Goal: Task Accomplishment & Management: Use online tool/utility

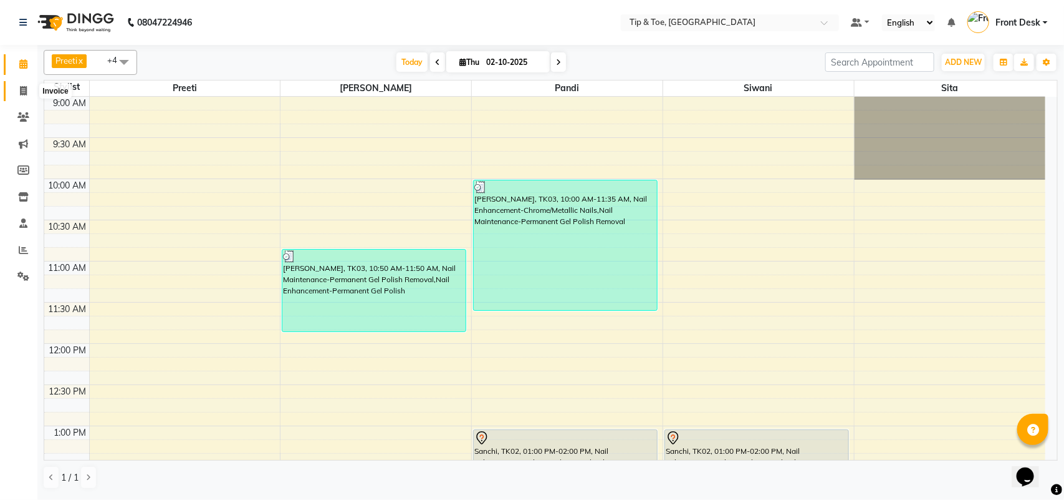
click at [26, 89] on icon at bounding box center [23, 90] width 7 height 9
select select "5770"
select select "service"
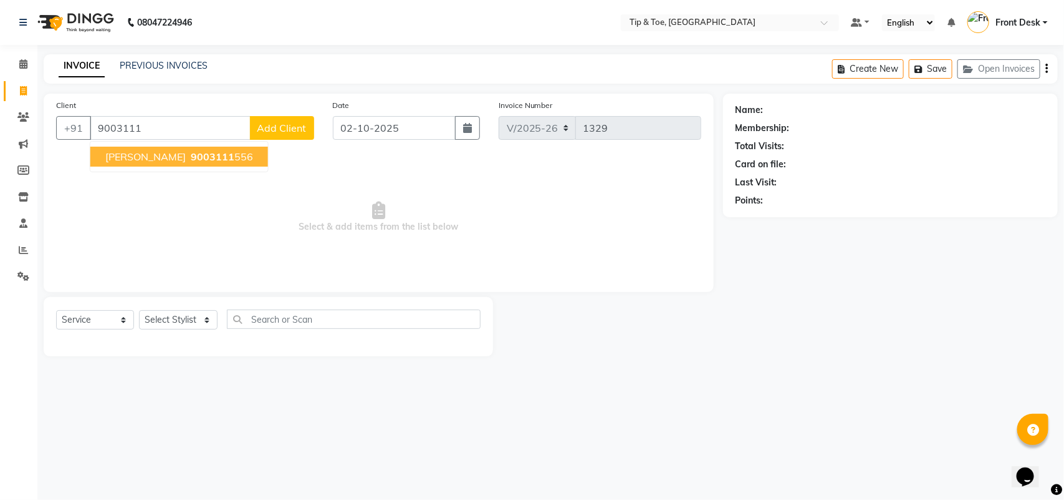
click at [132, 158] on span "[PERSON_NAME]" at bounding box center [145, 156] width 80 height 12
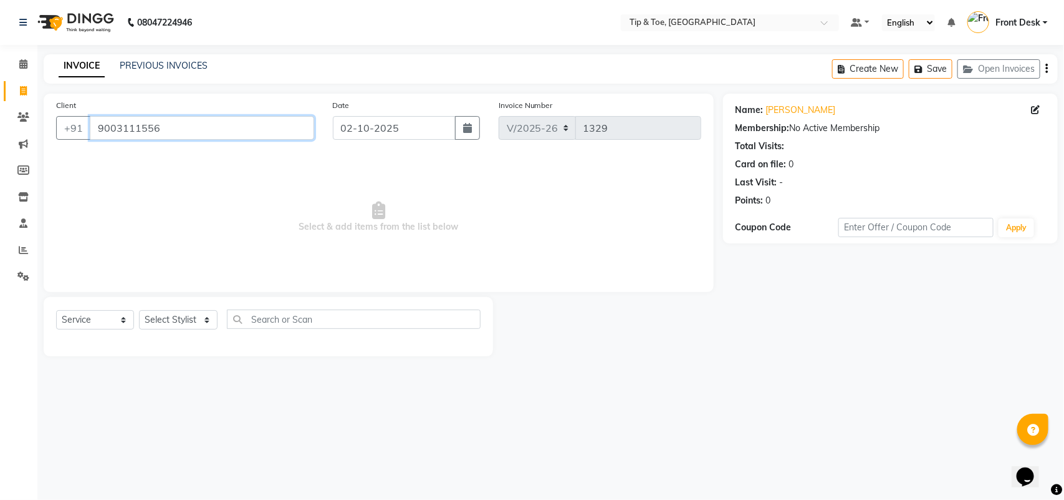
click at [238, 127] on input "9003111556" at bounding box center [202, 128] width 224 height 24
type input "9"
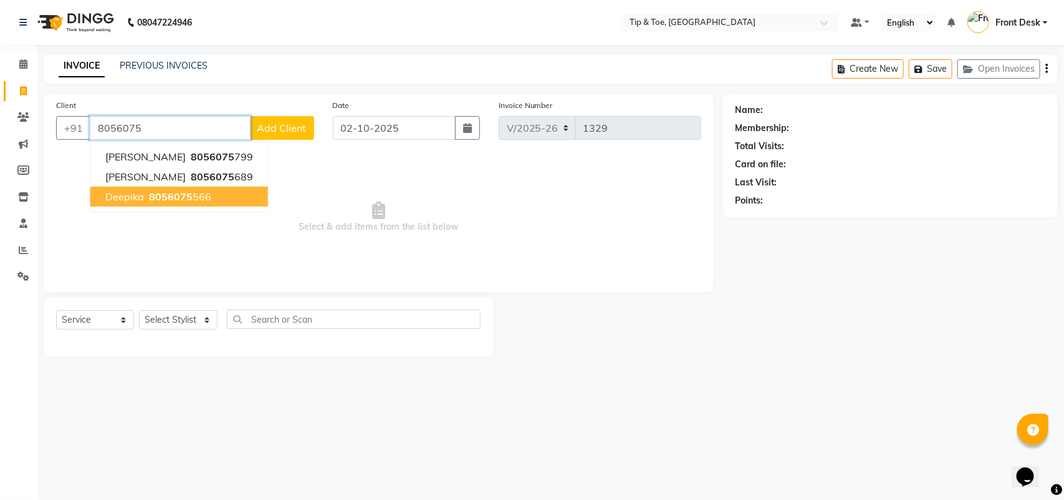
click at [171, 197] on span "8056075" at bounding box center [171, 196] width 44 height 12
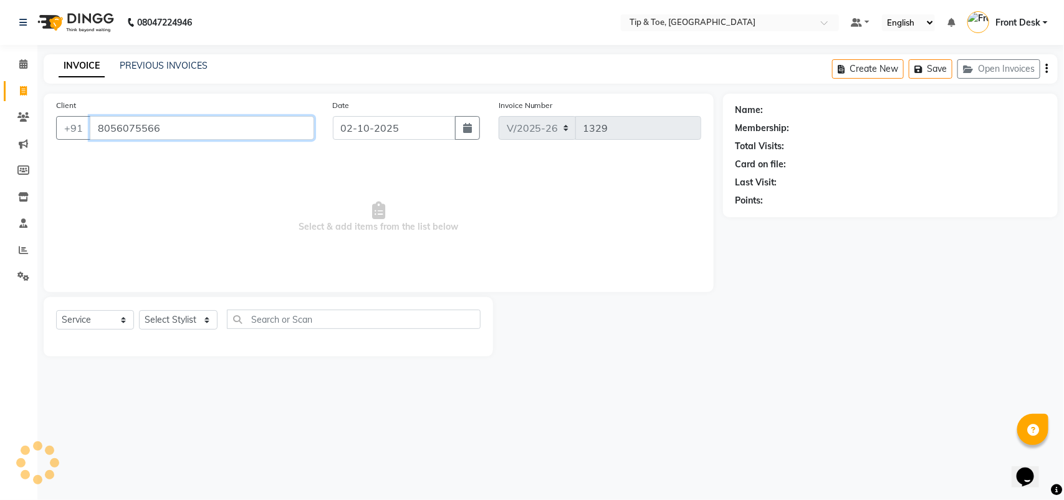
type input "8056075566"
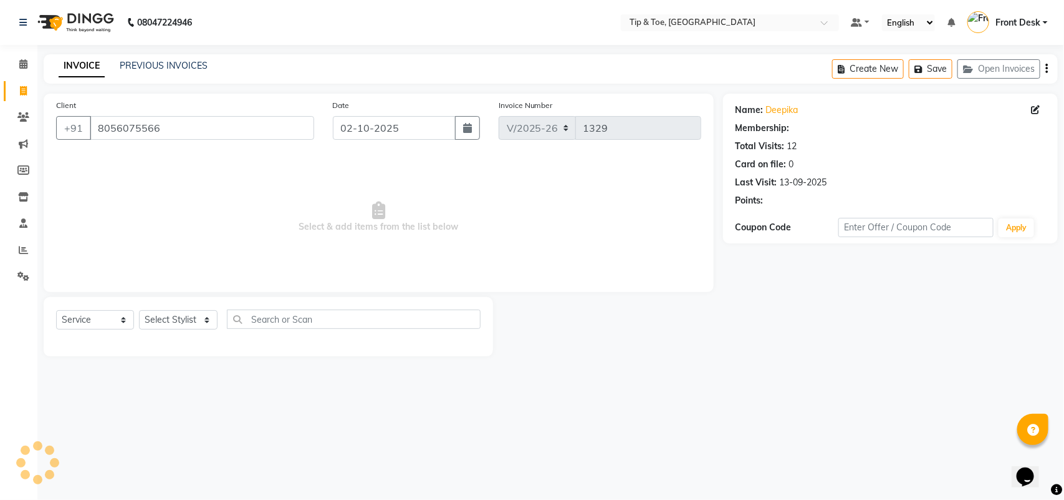
select select "1: Object"
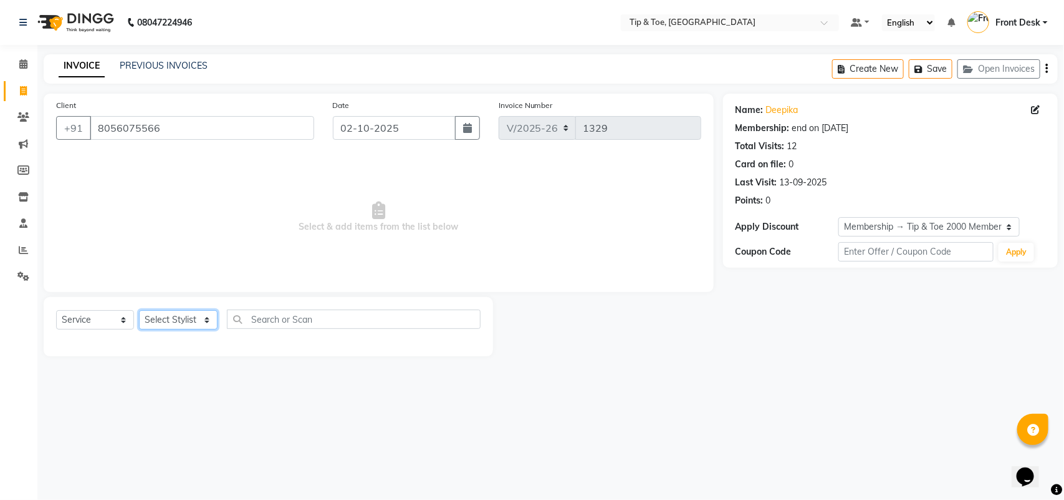
click at [197, 317] on select "Select Stylist [PERSON_NAME] [PERSON_NAME] Front Desk Joys [PERSON_NAME].D [PER…" at bounding box center [178, 319] width 79 height 19
select select "39914"
click at [139, 310] on select "Select Stylist [PERSON_NAME] [PERSON_NAME] Front Desk Joys [PERSON_NAME].D [PER…" at bounding box center [178, 319] width 79 height 19
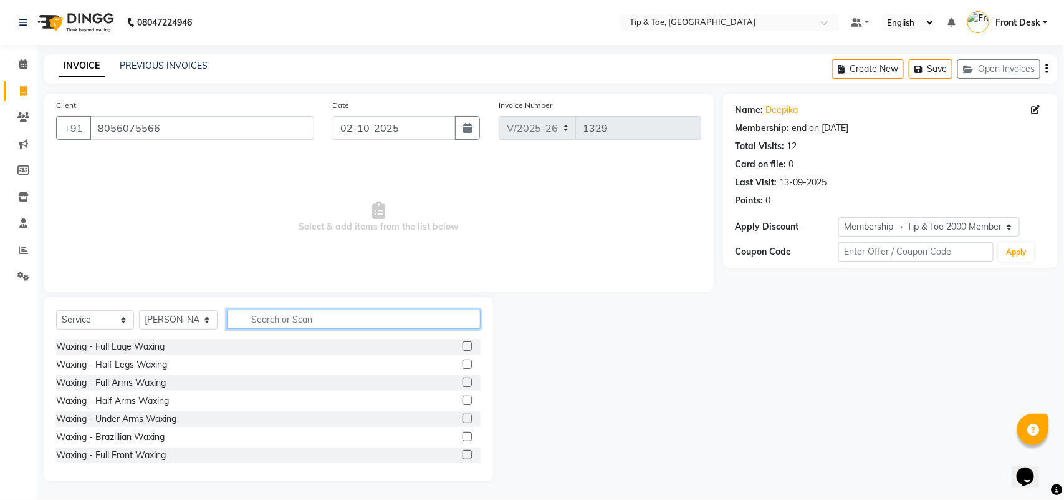
click at [247, 309] on input "text" at bounding box center [354, 318] width 254 height 19
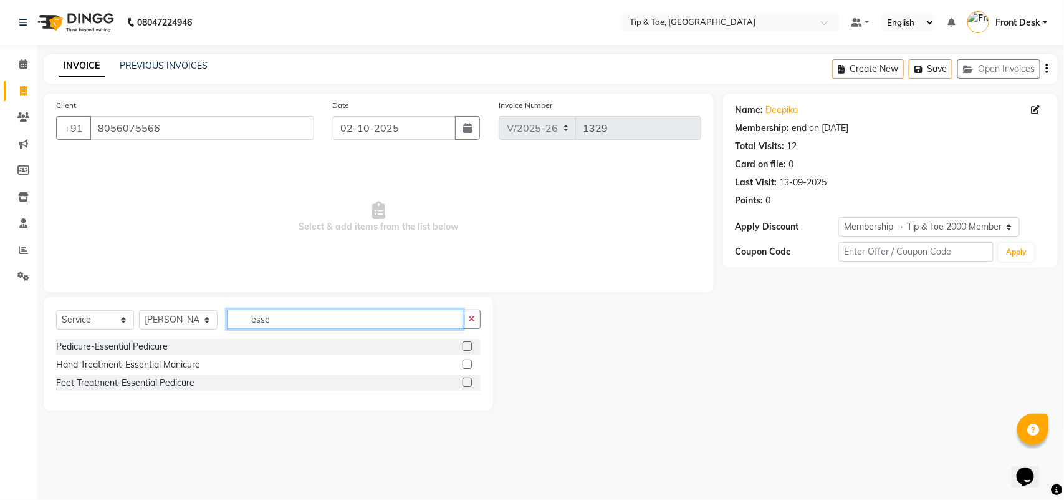
type input "esse"
click at [468, 382] on label at bounding box center [467, 381] width 9 height 9
click at [468, 382] on input "checkbox" at bounding box center [467, 383] width 8 height 8
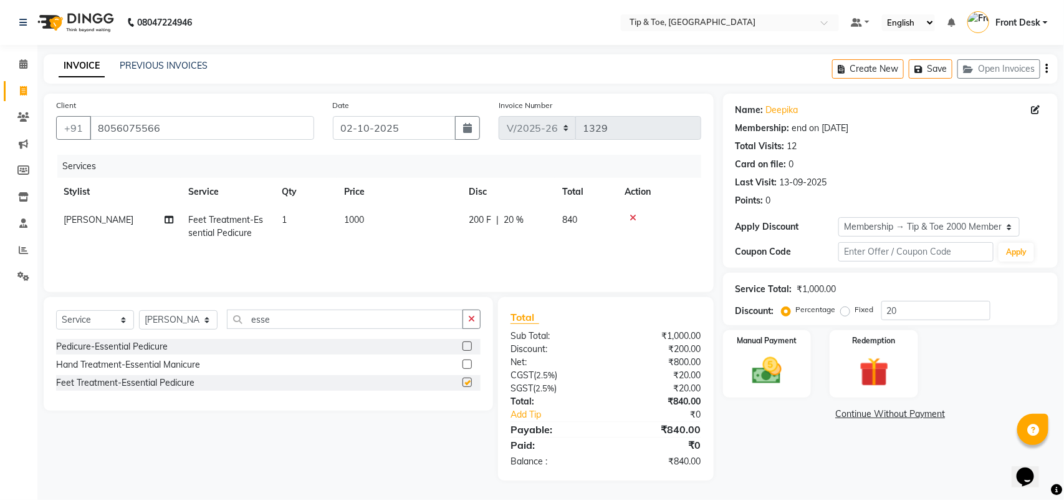
checkbox input "false"
click at [394, 231] on td "1000" at bounding box center [399, 226] width 125 height 41
select select "39914"
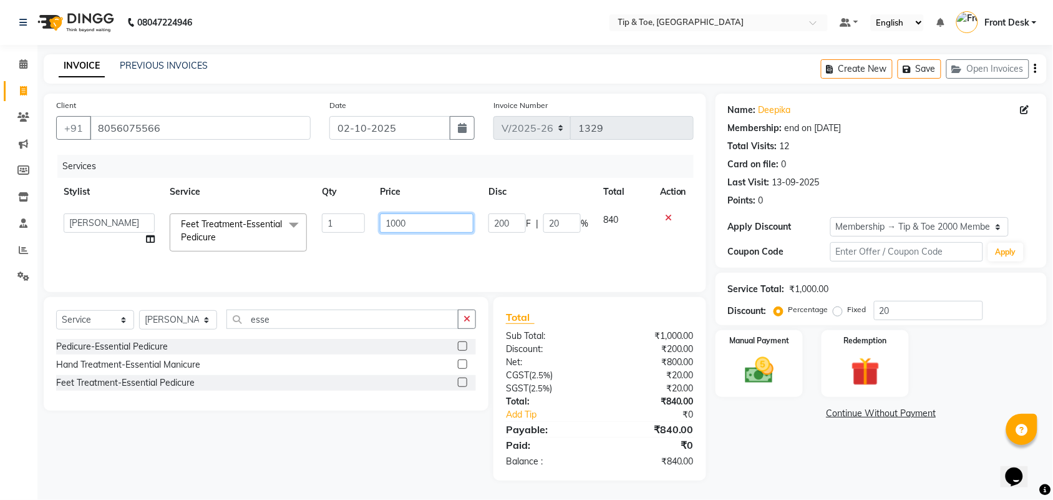
click at [434, 222] on input "1000" at bounding box center [427, 222] width 94 height 19
type input "1300"
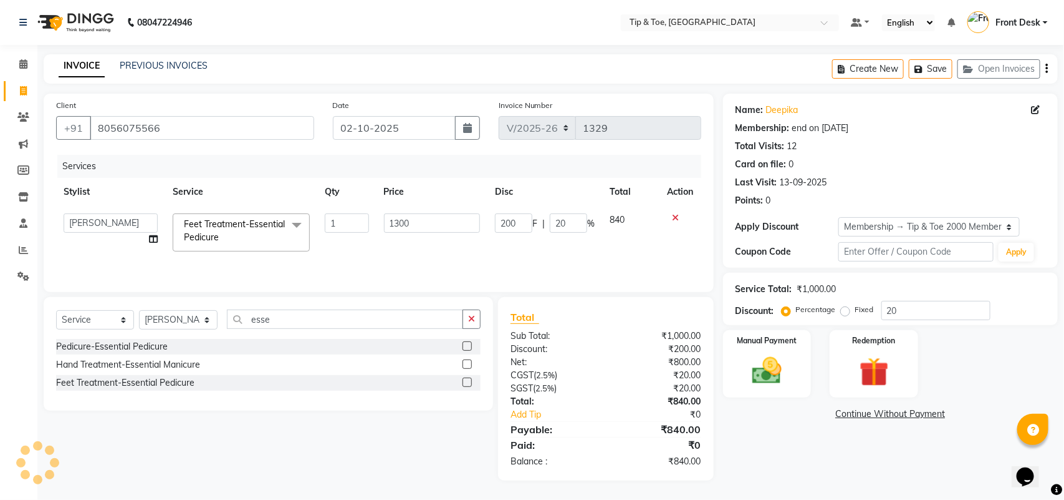
click at [355, 253] on div "Services Stylist Service Qty Price Disc Total Action [PERSON_NAME] [PERSON_NAME…" at bounding box center [378, 217] width 645 height 125
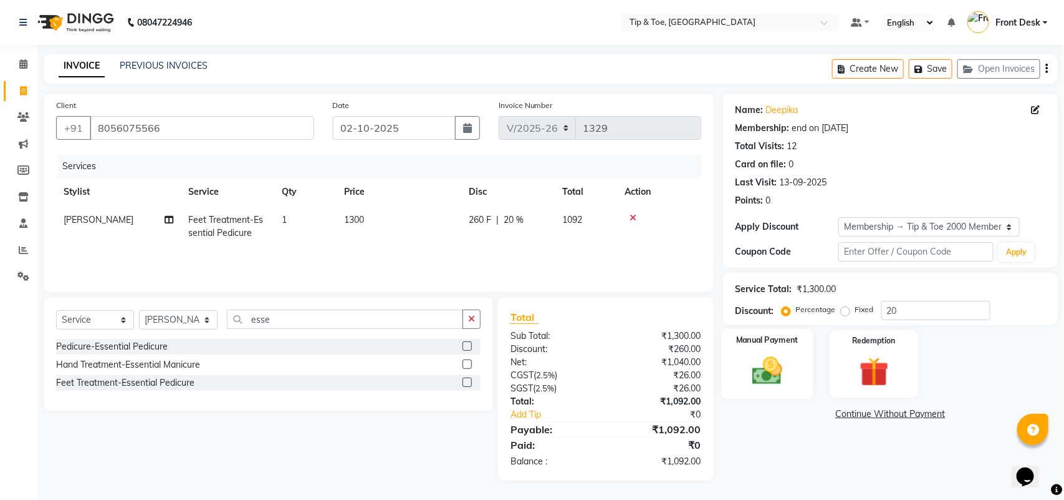
click at [772, 370] on img at bounding box center [767, 370] width 49 height 35
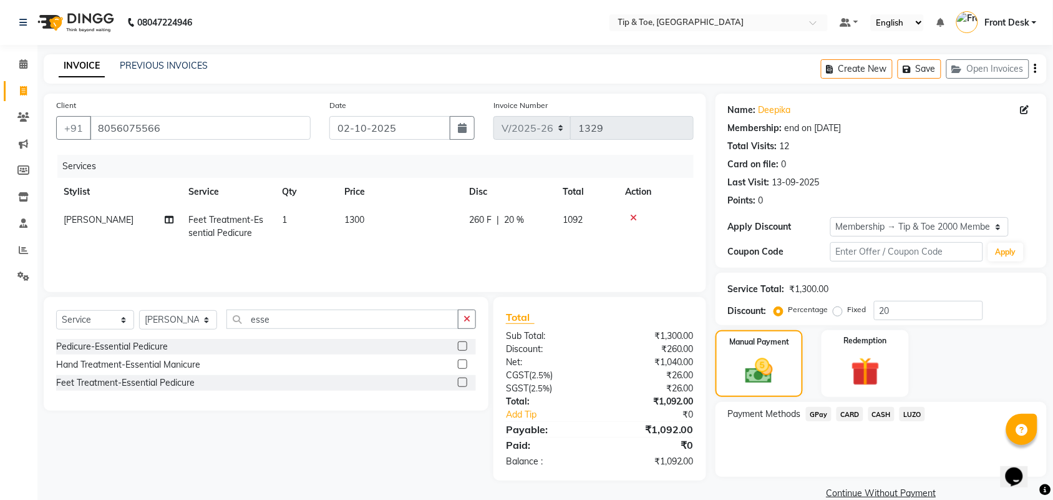
click at [855, 412] on span "CARD" at bounding box center [849, 414] width 27 height 14
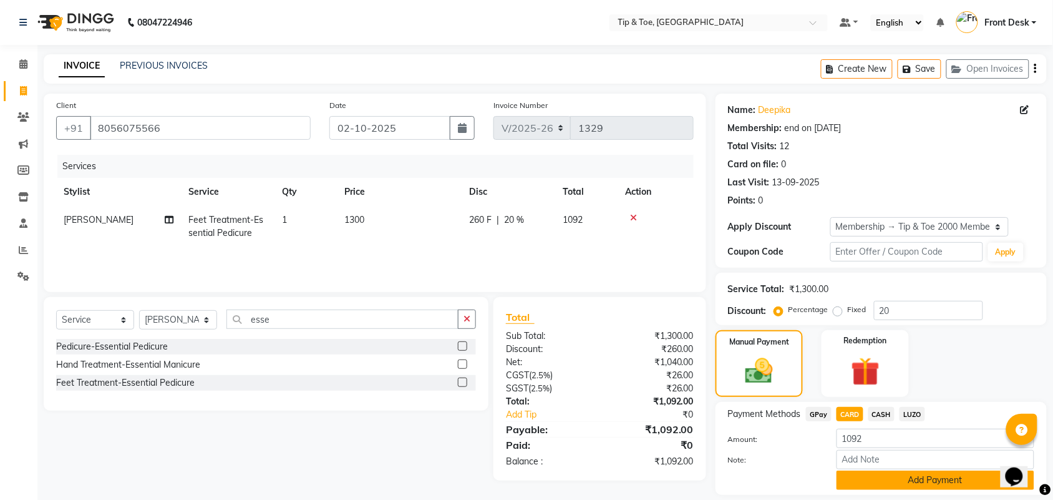
click at [867, 481] on button "Add Payment" at bounding box center [935, 479] width 198 height 19
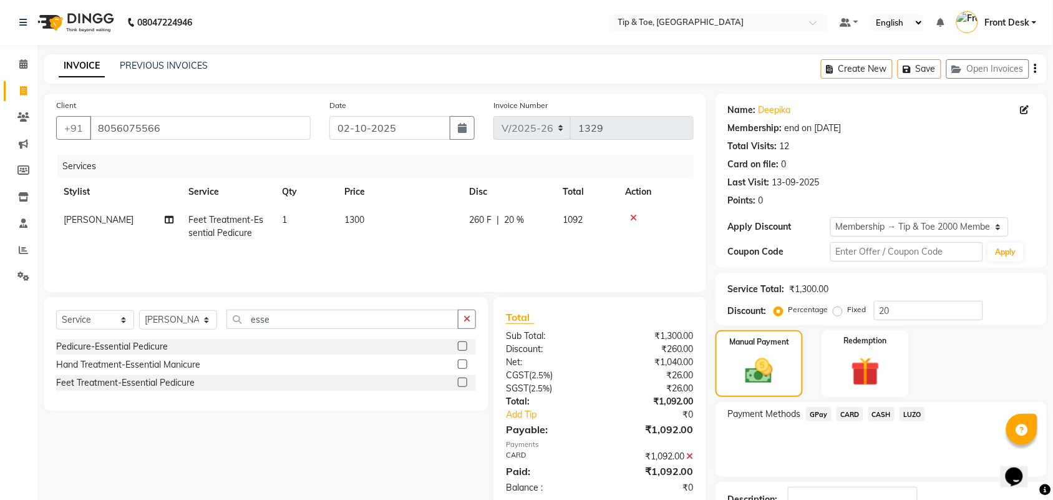
scroll to position [92, 0]
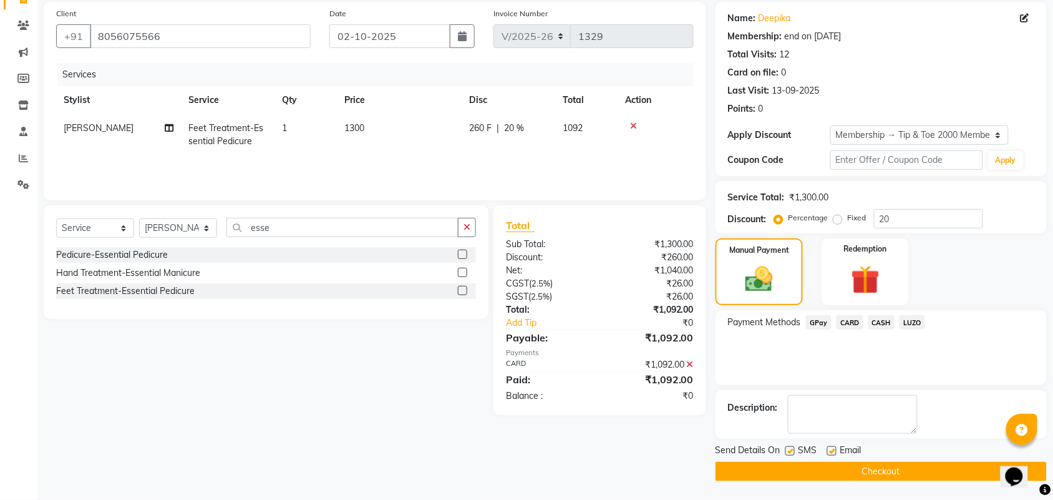
click at [833, 450] on label at bounding box center [831, 450] width 9 height 9
click at [833, 450] on input "checkbox" at bounding box center [831, 451] width 8 height 8
checkbox input "false"
click at [839, 468] on button "Checkout" at bounding box center [880, 470] width 331 height 19
